Goal: Complete application form

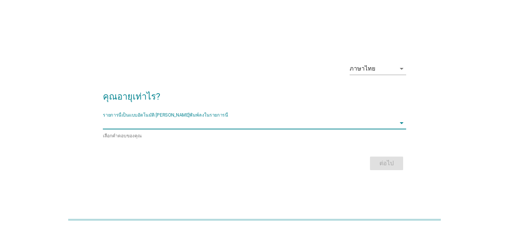
click at [287, 125] on input "รายการนี้เป็นแบบอัตโนมัติ คุณสามารถพิมพ์ลงในรายการนี้" at bounding box center [249, 123] width 293 height 12
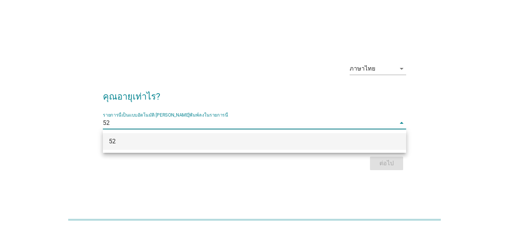
type input "52"
click at [416, 135] on div "ภาษาไทย arrow_drop_down คุณอายุเท่าไร? รายการนี้เป็นแบบอัตโนมัติ [PERSON_NAME]พ…" at bounding box center [254, 114] width 473 height 128
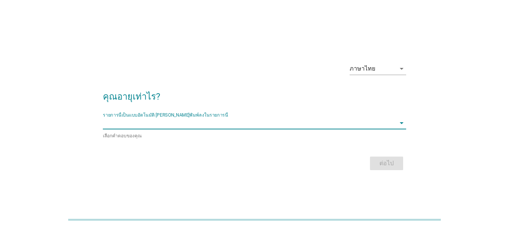
click at [228, 125] on input "รายการนี้เป็นแบบอัตโนมัติ คุณสามารถพิมพ์ลงในรายการนี้" at bounding box center [249, 123] width 293 height 12
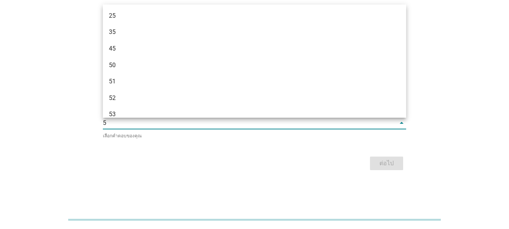
type input "52"
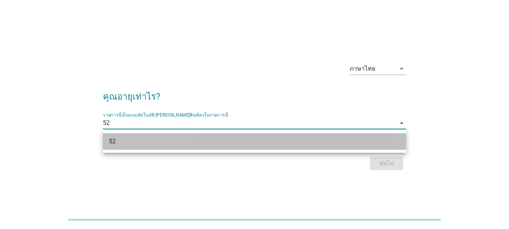
click at [125, 140] on div "52" at bounding box center [242, 141] width 267 height 9
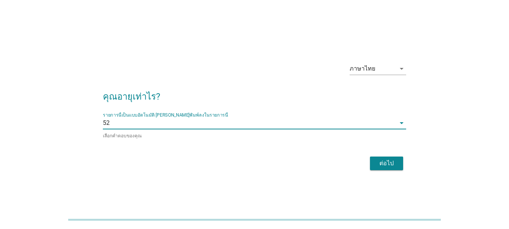
click at [385, 161] on div "ต่อไป" at bounding box center [386, 163] width 21 height 9
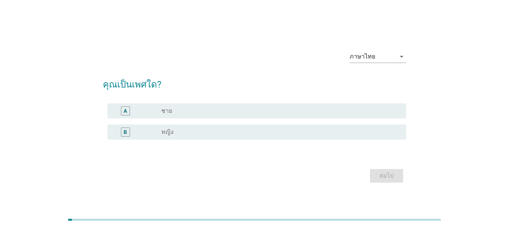
click at [175, 128] on div "radio_button_unchecked หญิง" at bounding box center [277, 132] width 233 height 8
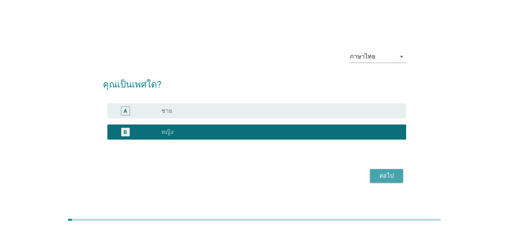
click at [389, 178] on div "ต่อไป" at bounding box center [386, 175] width 21 height 9
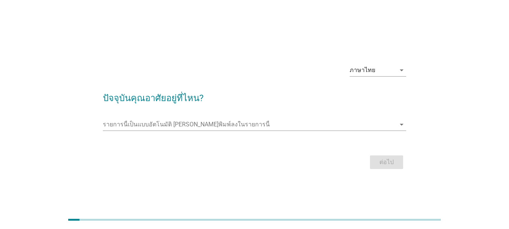
click at [238, 117] on div "รายการนี้เป็นแบบอัตโนมัติ [PERSON_NAME]พิมพ์ลงในรายการนี้ arrow_drop_down" at bounding box center [254, 126] width 303 height 24
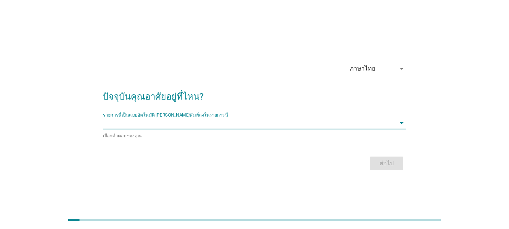
click at [231, 125] on input "รายการนี้เป็นแบบอัตโนมัติ คุณสามารถพิมพ์ลงในรายการนี้" at bounding box center [249, 123] width 293 height 12
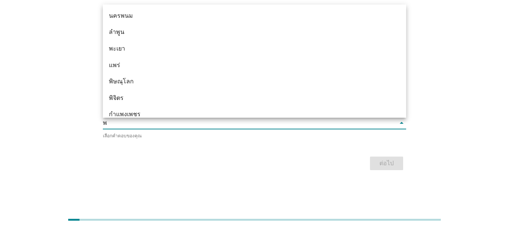
type input "พิ"
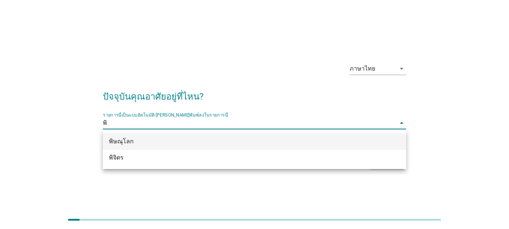
click at [217, 148] on div "พิษณุโลก" at bounding box center [254, 141] width 303 height 17
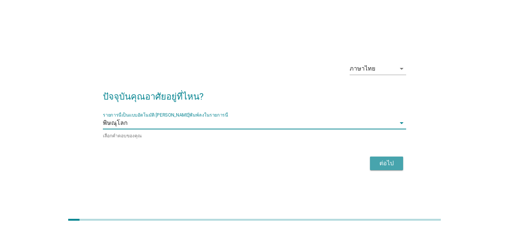
click at [388, 161] on div "ต่อไป" at bounding box center [386, 163] width 21 height 9
